Goal: Task Accomplishment & Management: Manage account settings

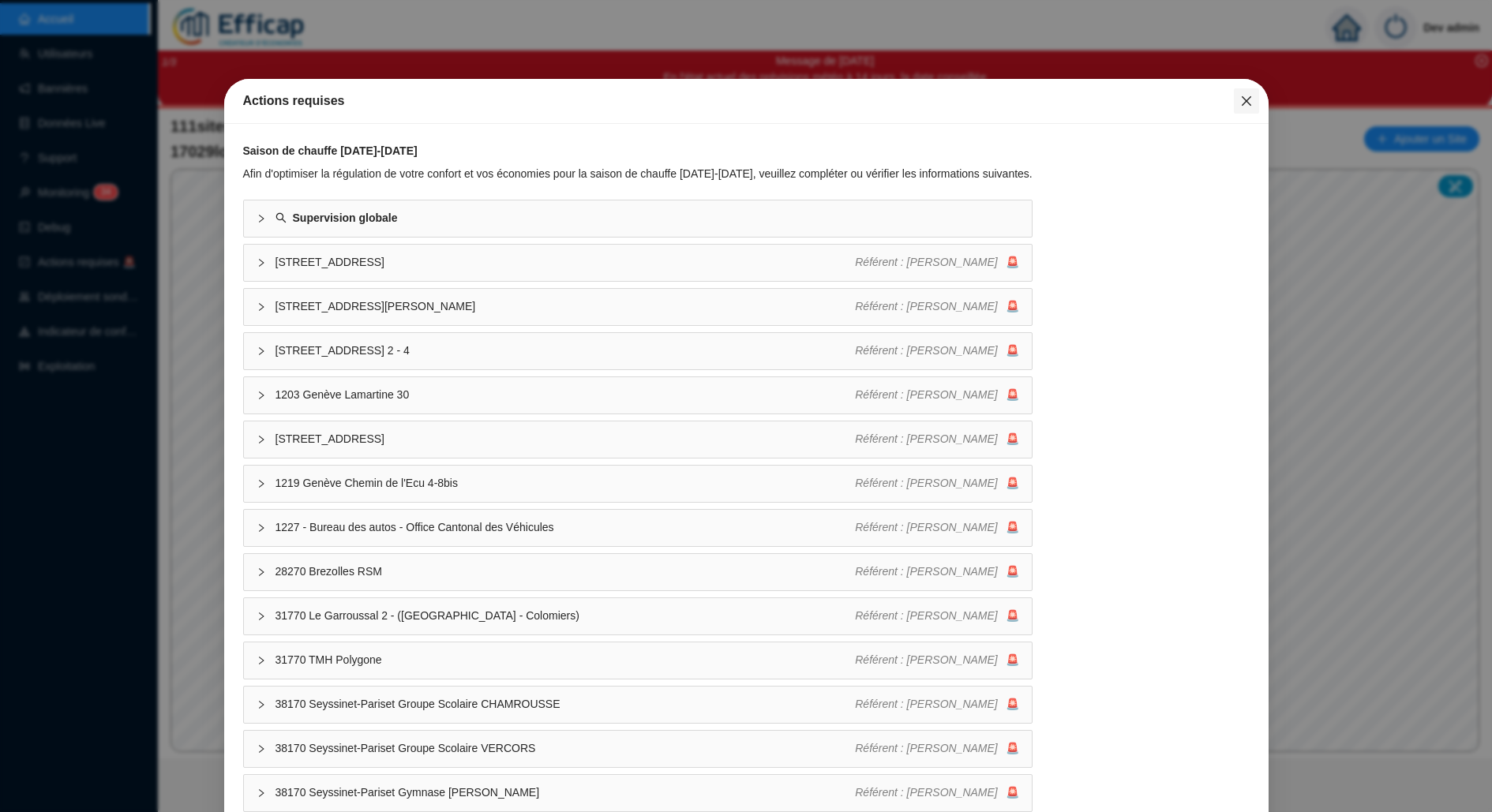
click at [1248, 105] on icon "close" at bounding box center [1246, 100] width 13 height 13
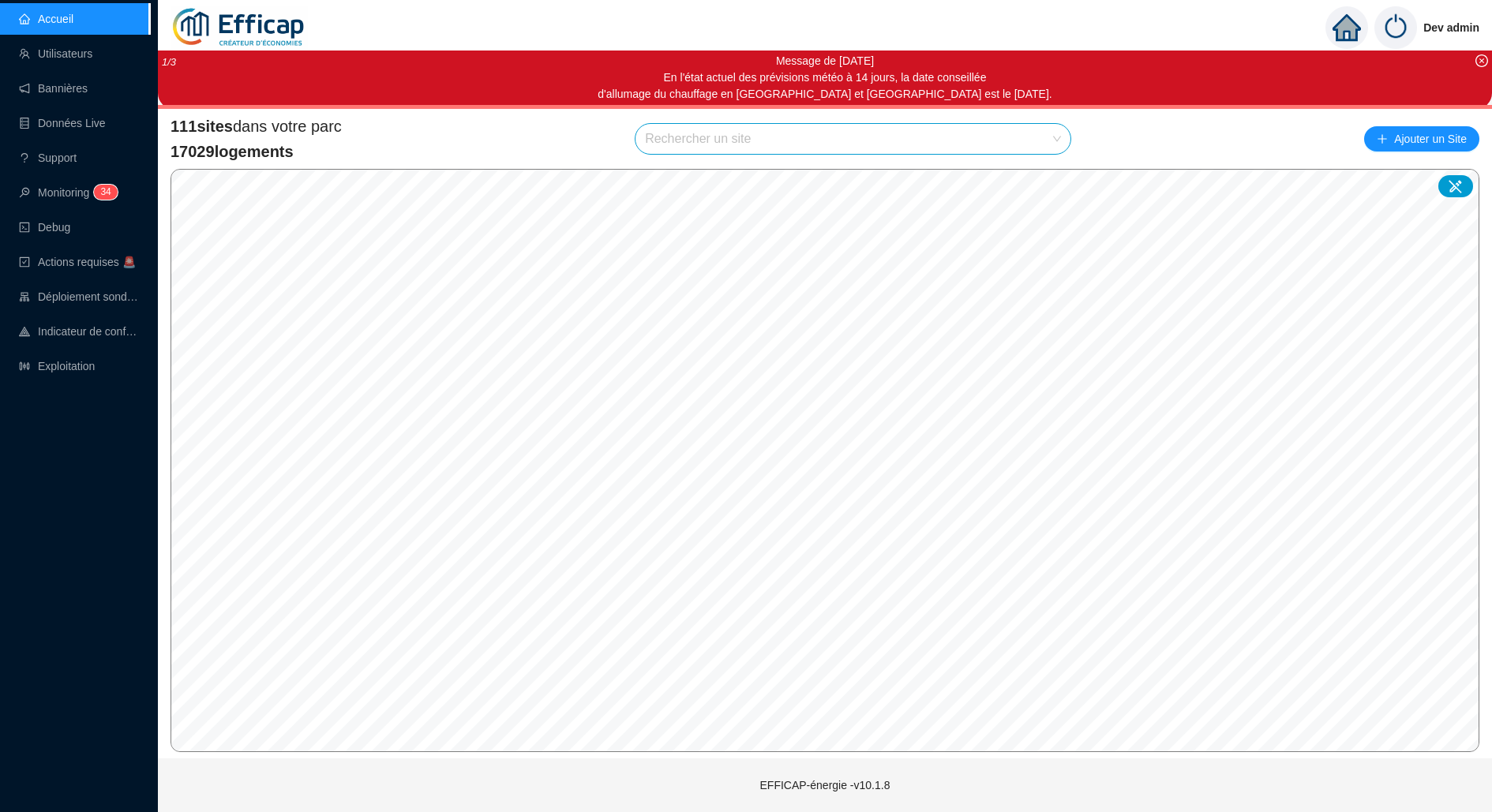
click at [1045, 139] on input "search" at bounding box center [845, 139] width 401 height 30
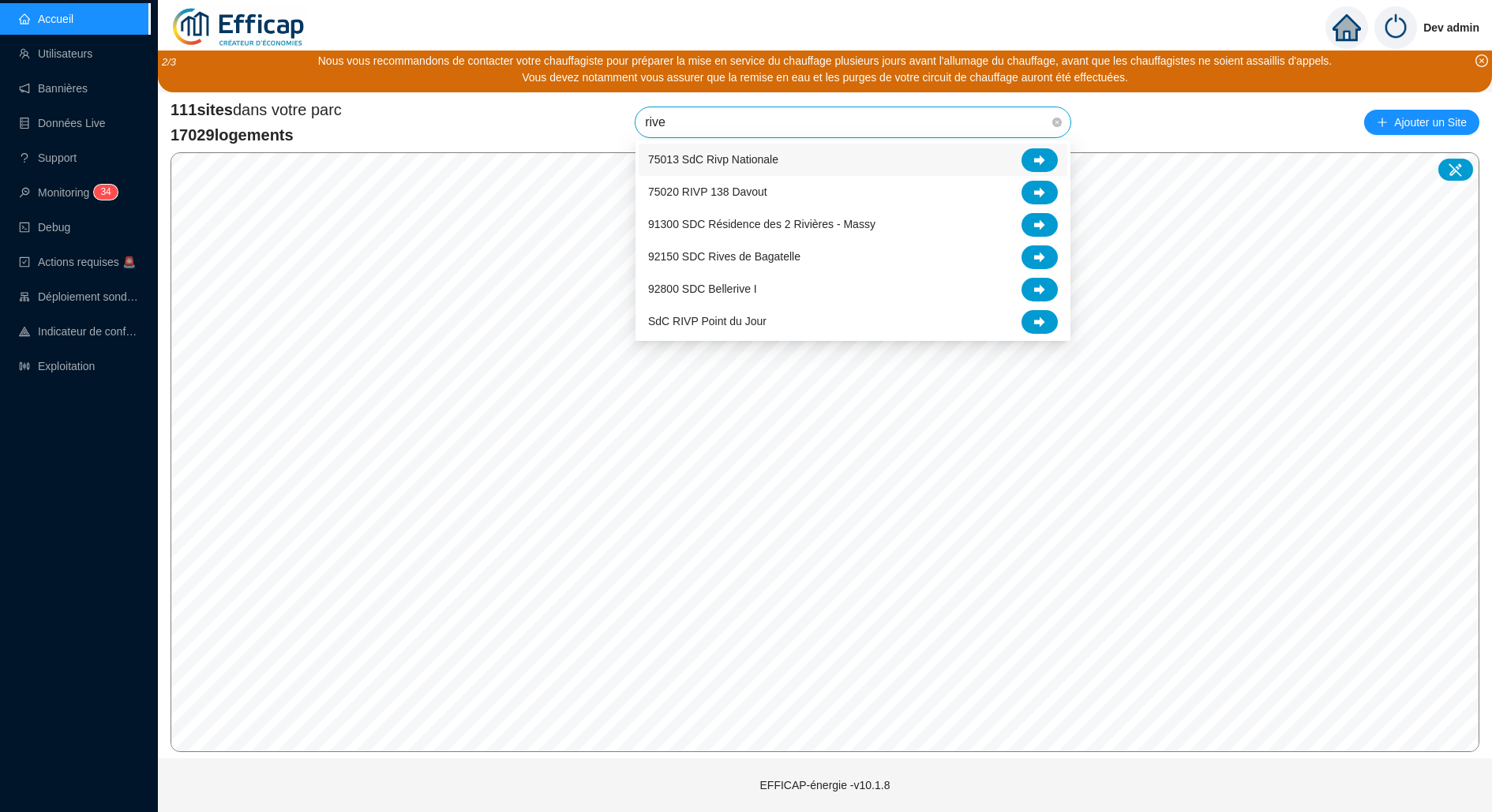
type input "rives"
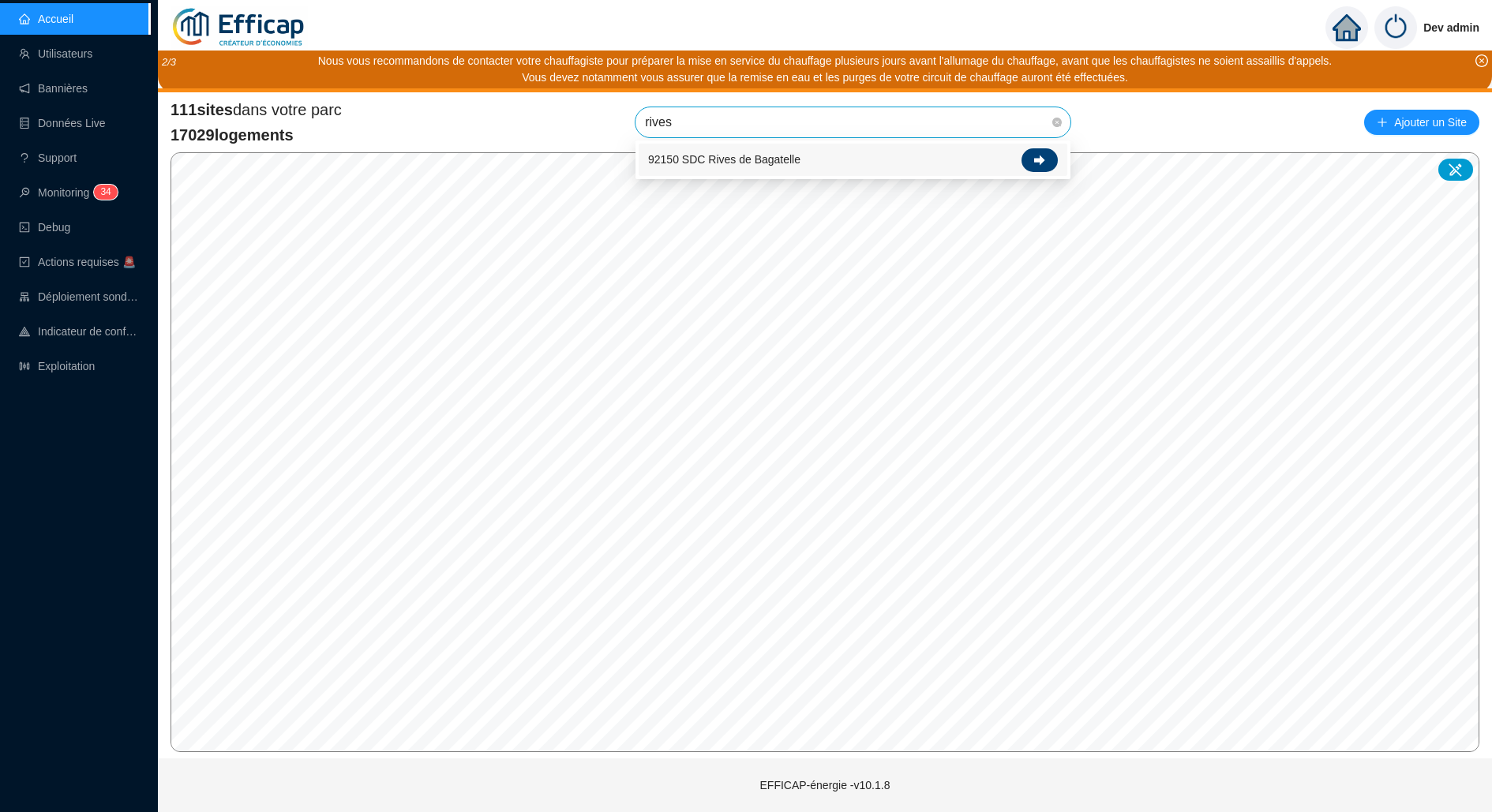
click at [1054, 162] on div at bounding box center [1040, 160] width 37 height 24
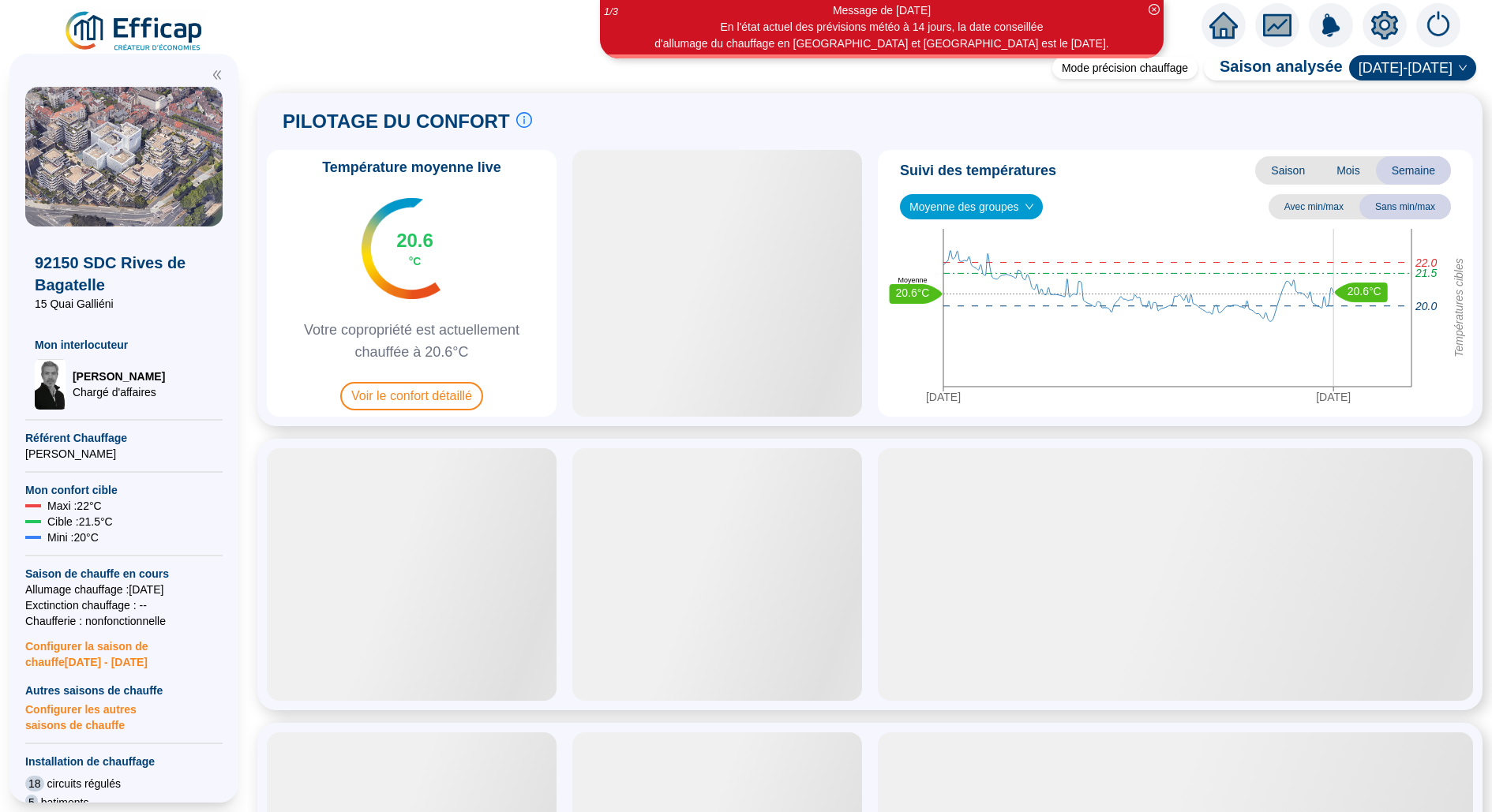
click at [1375, 7] on div at bounding box center [1385, 25] width 44 height 44
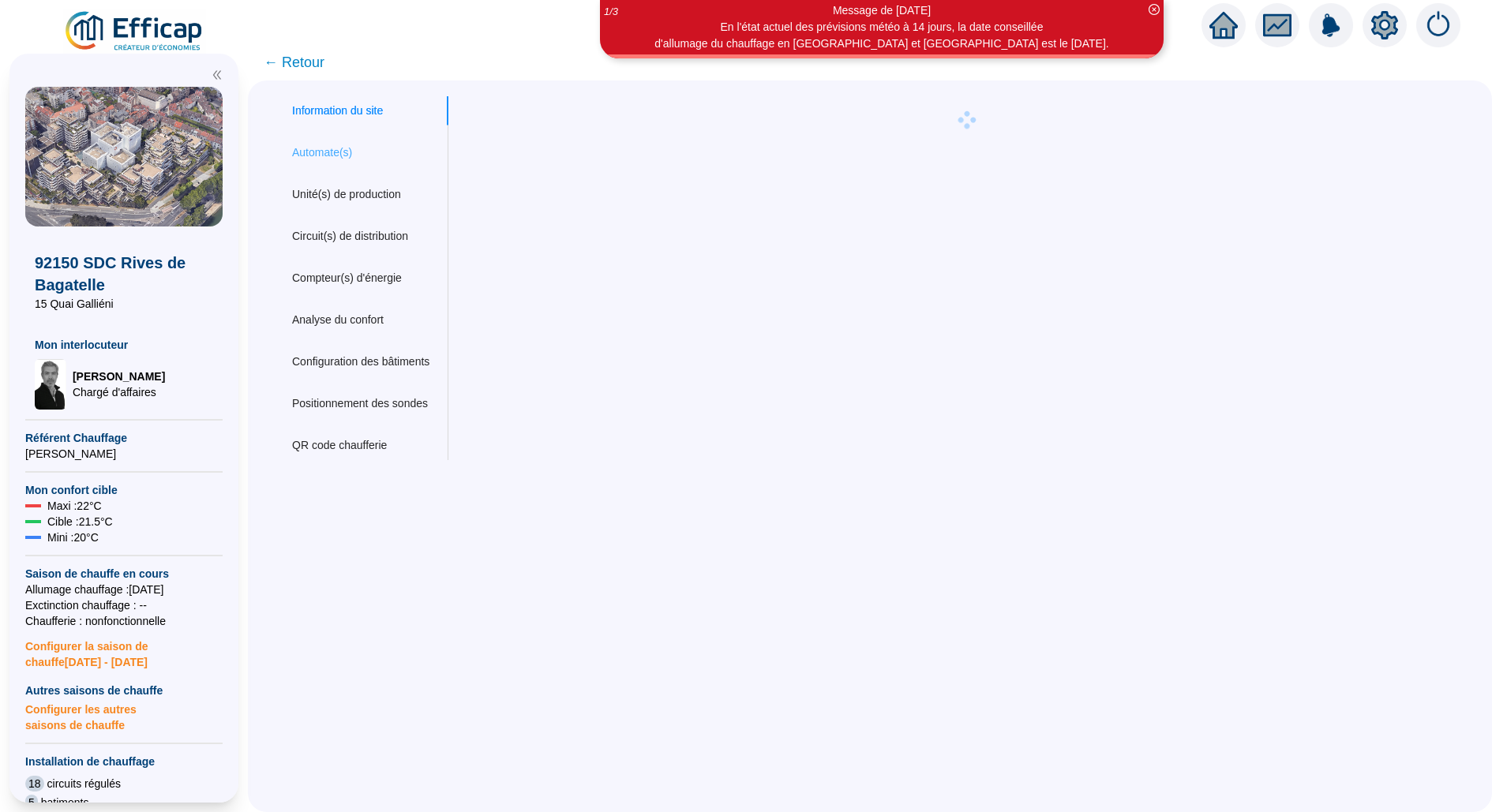
click at [322, 166] on div "Automate(s)" at bounding box center [361, 153] width 175 height 29
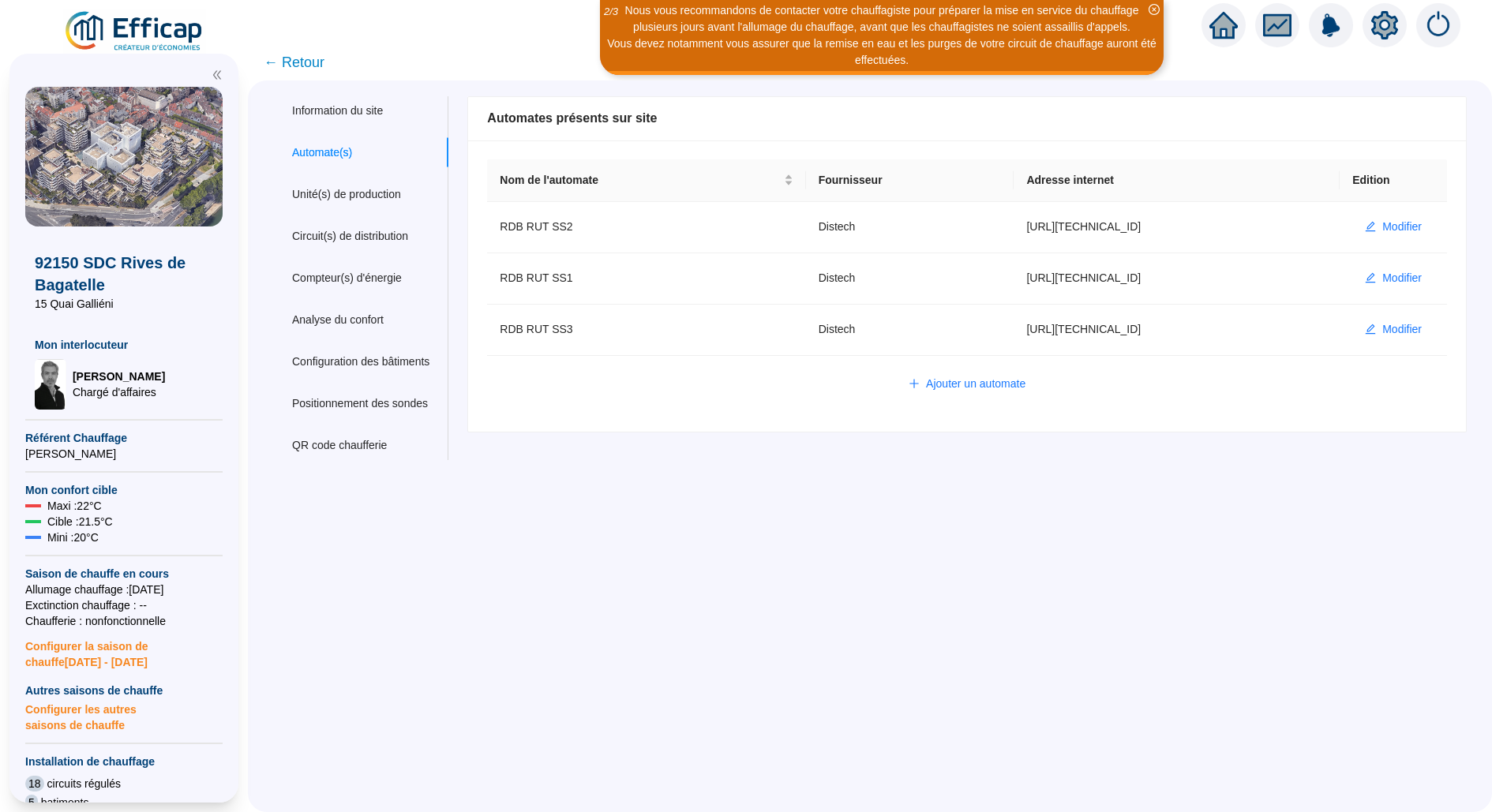
click at [1159, 5] on icon "close-circle" at bounding box center [1153, 9] width 11 height 11
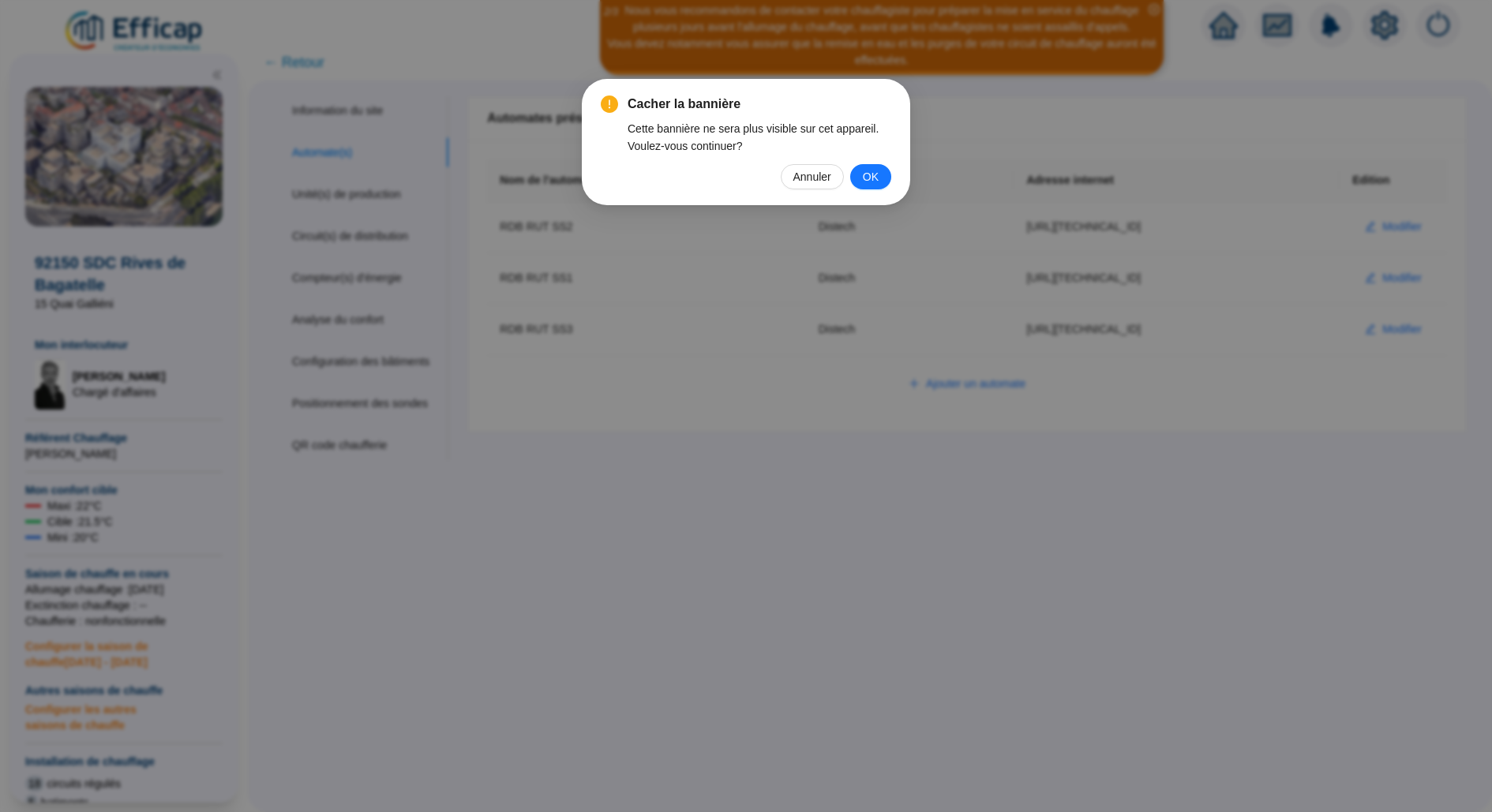
type input "admin-efficap"
click at [870, 180] on span "OK" at bounding box center [870, 177] width 15 height 17
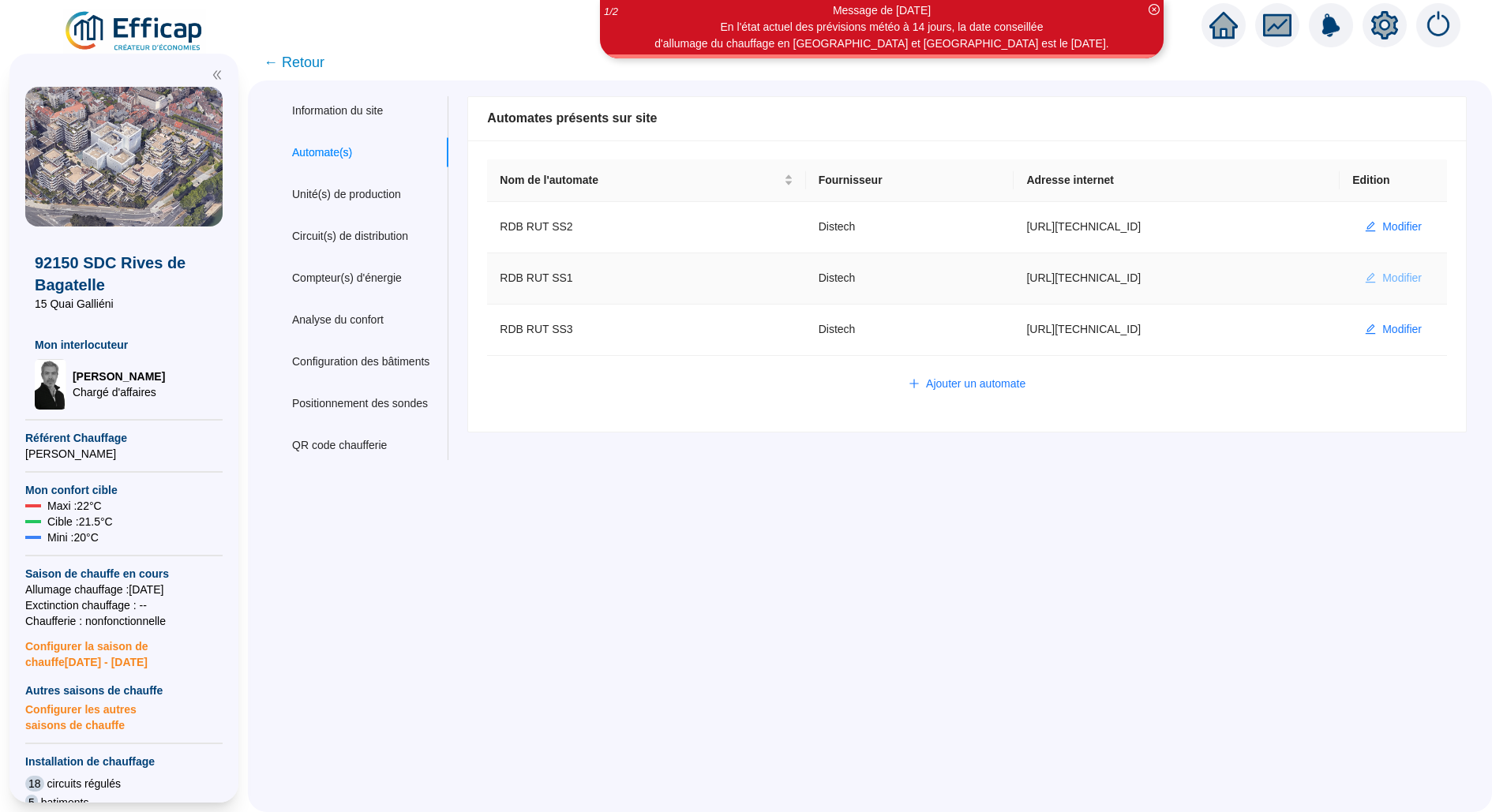
click at [1392, 279] on span "Modifier" at bounding box center [1402, 277] width 39 height 16
type input "RDB RUT SS1"
type input "[URL][TECHNICAL_ID]"
type input "AV1001"
type input "AV1002"
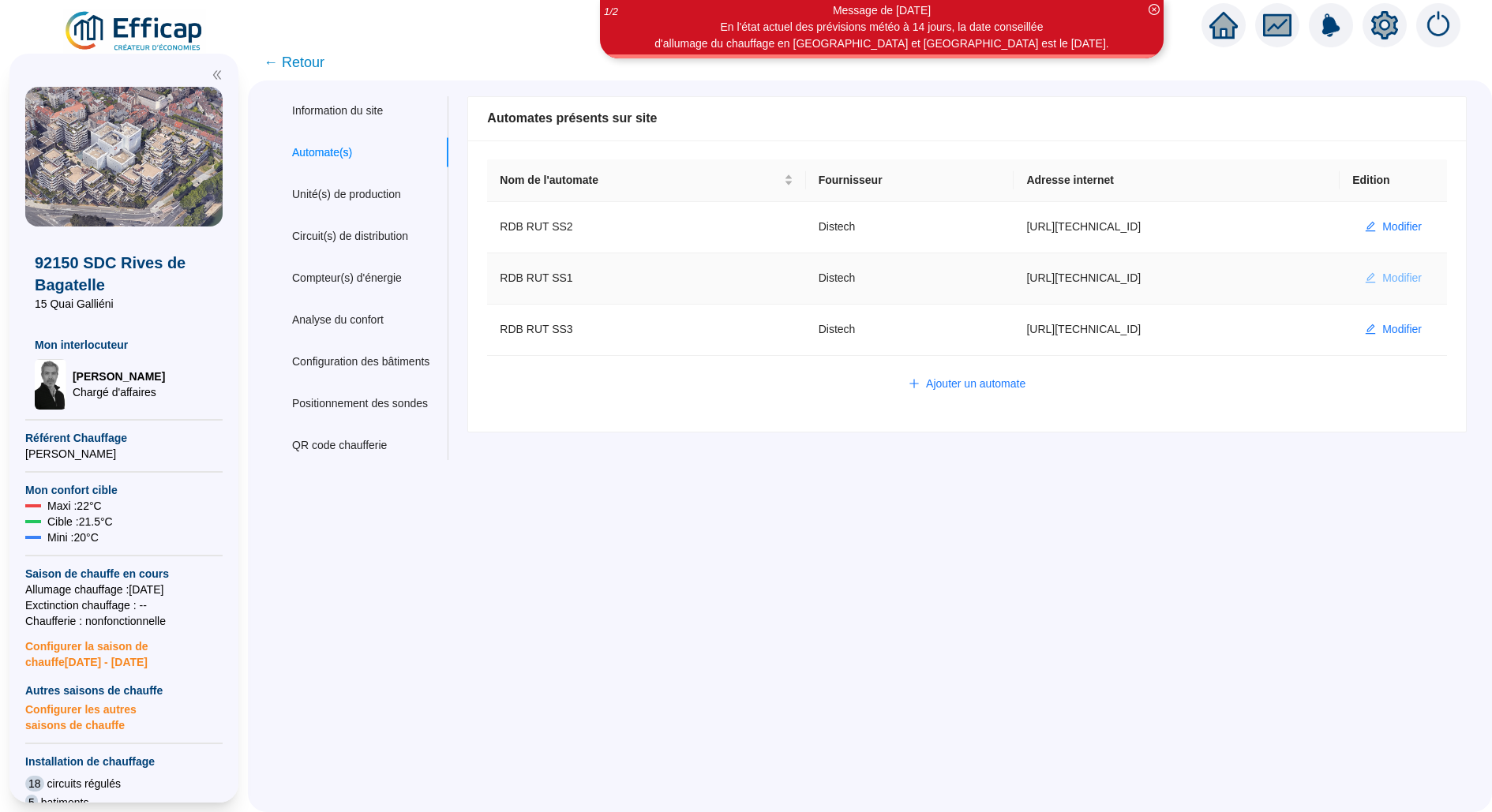
type input "AV1000"
type input "BV1000"
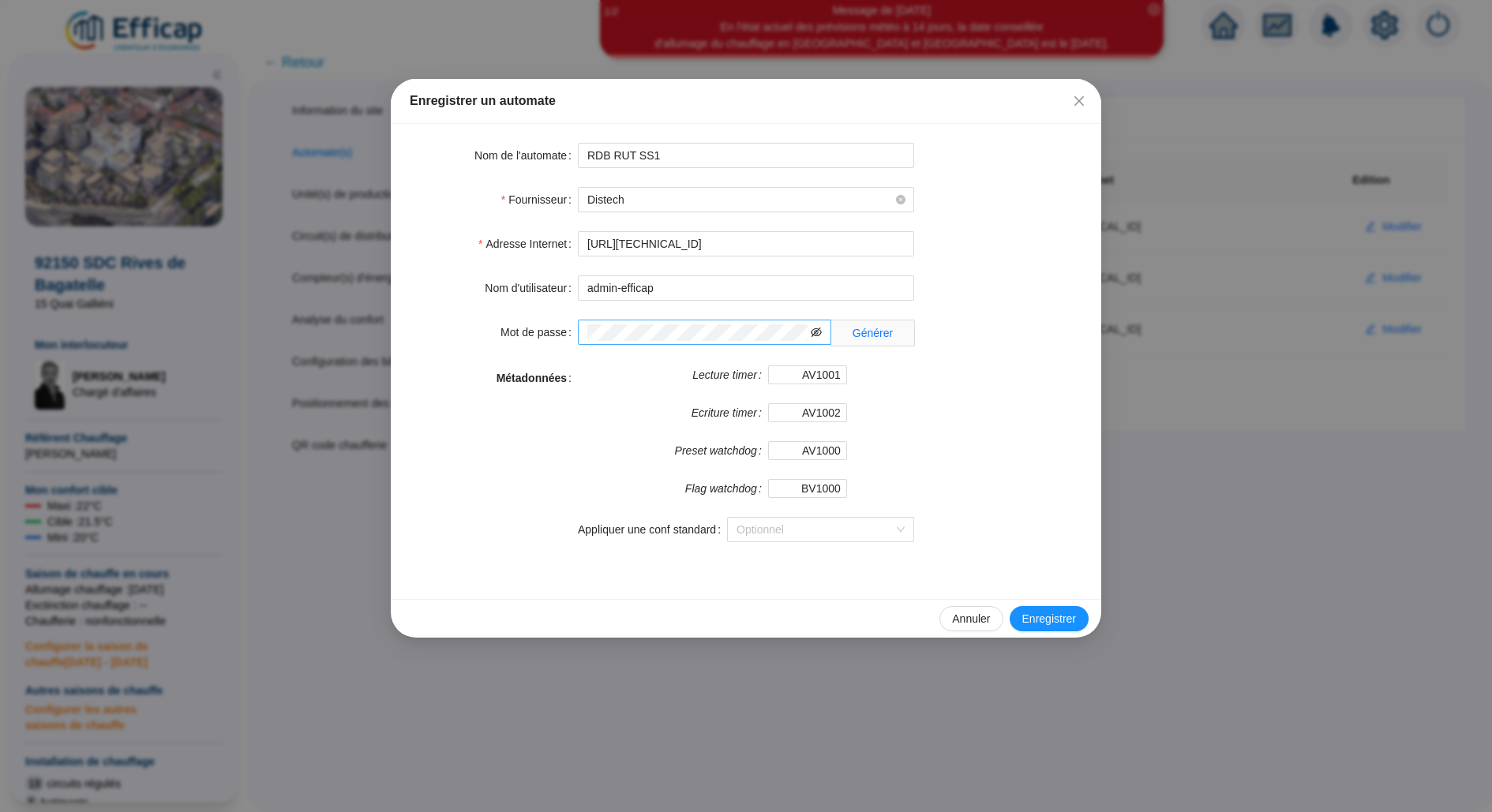
click at [816, 328] on icon "eye-invisible" at bounding box center [815, 332] width 11 height 11
